Goal: Find specific page/section: Find specific page/section

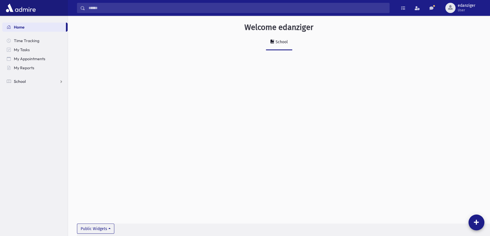
click at [46, 79] on link "School" at bounding box center [34, 81] width 65 height 9
click at [56, 142] on link "Test Marks" at bounding box center [34, 144] width 65 height 9
click at [57, 169] on link "Report Cards" at bounding box center [34, 171] width 65 height 9
click at [40, 182] on link "Entry" at bounding box center [34, 181] width 65 height 9
click at [52, 170] on link "Report Cards" at bounding box center [34, 171] width 65 height 9
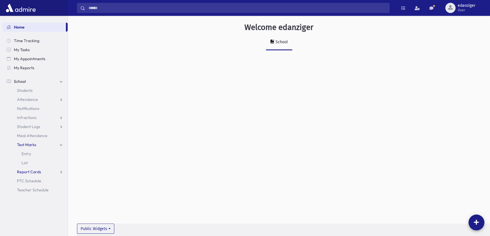
click at [57, 172] on link "Report Cards" at bounding box center [34, 171] width 65 height 9
click at [61, 172] on link "Report Cards" at bounding box center [34, 171] width 65 height 9
click at [61, 171] on link "Report Cards" at bounding box center [34, 171] width 65 height 9
click at [49, 181] on link "Entry" at bounding box center [34, 181] width 65 height 9
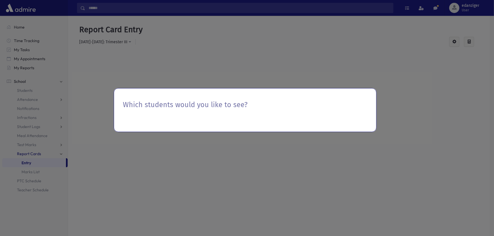
click at [225, 162] on div "Which students would you like to see?" at bounding box center [247, 118] width 494 height 236
click at [197, 110] on div "Which students would you like to see?" at bounding box center [185, 107] width 124 height 18
drag, startPoint x: 36, startPoint y: 164, endPoint x: 135, endPoint y: 158, distance: 99.5
click at [37, 164] on div "Which students would you like to see?" at bounding box center [247, 118] width 494 height 236
click at [299, 114] on div "Which students would you like to see?" at bounding box center [245, 106] width 253 height 27
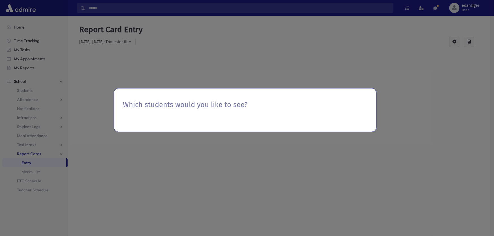
click at [300, 115] on div "Which students would you like to see?" at bounding box center [245, 106] width 253 height 27
click at [122, 41] on div "Which students would you like to see?" at bounding box center [247, 118] width 494 height 236
click at [123, 42] on div "Which students would you like to see?" at bounding box center [247, 118] width 494 height 236
drag, startPoint x: 205, startPoint y: 125, endPoint x: 330, endPoint y: 94, distance: 129.4
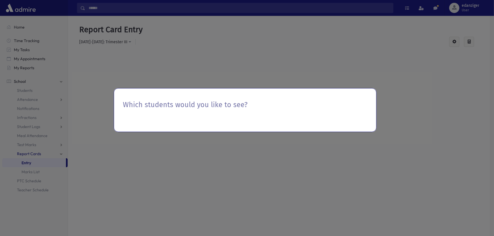
click at [207, 122] on div "Which students would you like to see?" at bounding box center [245, 110] width 263 height 44
click at [370, 95] on div "Which students would you like to see?" at bounding box center [245, 106] width 253 height 27
drag, startPoint x: 370, startPoint y: 95, endPoint x: 296, endPoint y: 110, distance: 75.2
click at [364, 96] on div "Which students would you like to see?" at bounding box center [245, 106] width 253 height 27
drag, startPoint x: 102, startPoint y: 168, endPoint x: 40, endPoint y: 140, distance: 67.4
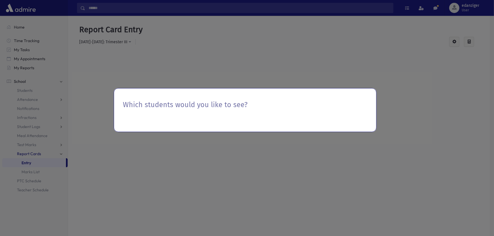
click at [96, 166] on div "Which students would you like to see?" at bounding box center [247, 118] width 494 height 236
click at [30, 154] on div "Which students would you like to see?" at bounding box center [247, 118] width 494 height 236
click at [157, 131] on div "Which students would you like to see?" at bounding box center [245, 110] width 263 height 44
click at [122, 40] on div "Which students would you like to see?" at bounding box center [247, 118] width 494 height 236
